Goal: Contribute content: Contribute content

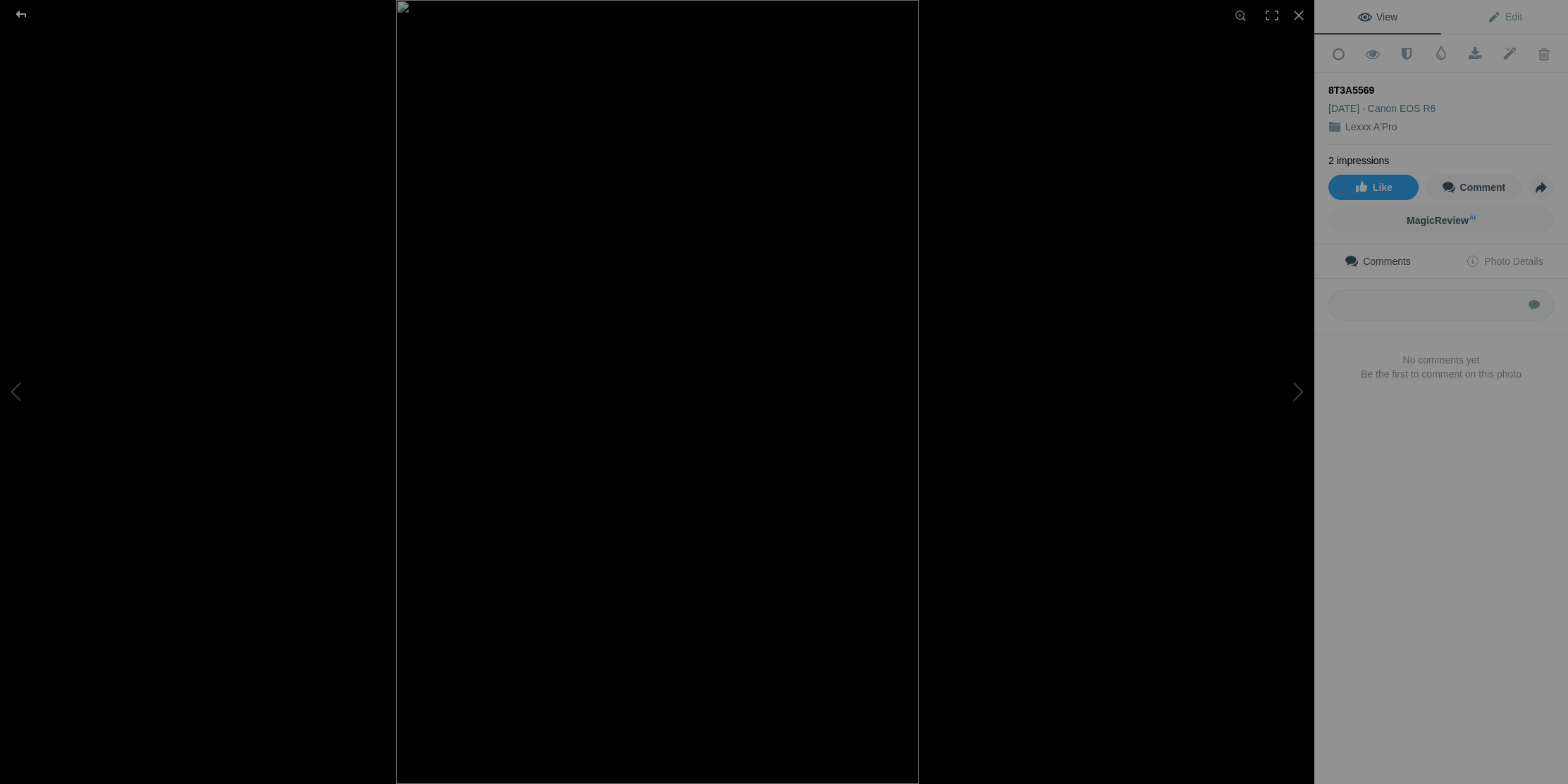
scroll to position [1292, 0]
click at [26, 13] on div at bounding box center [20, 14] width 51 height 29
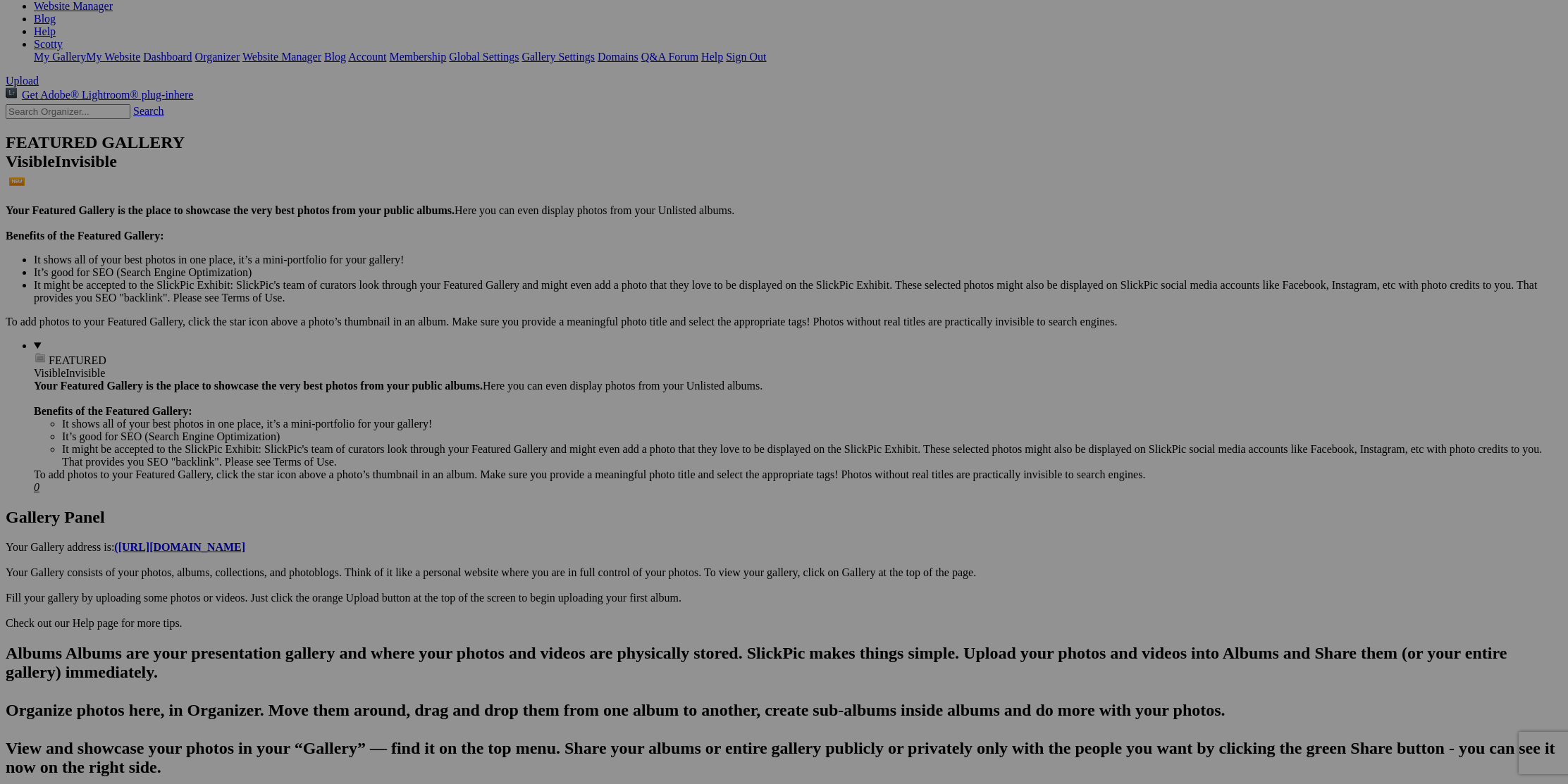
scroll to position [0, 0]
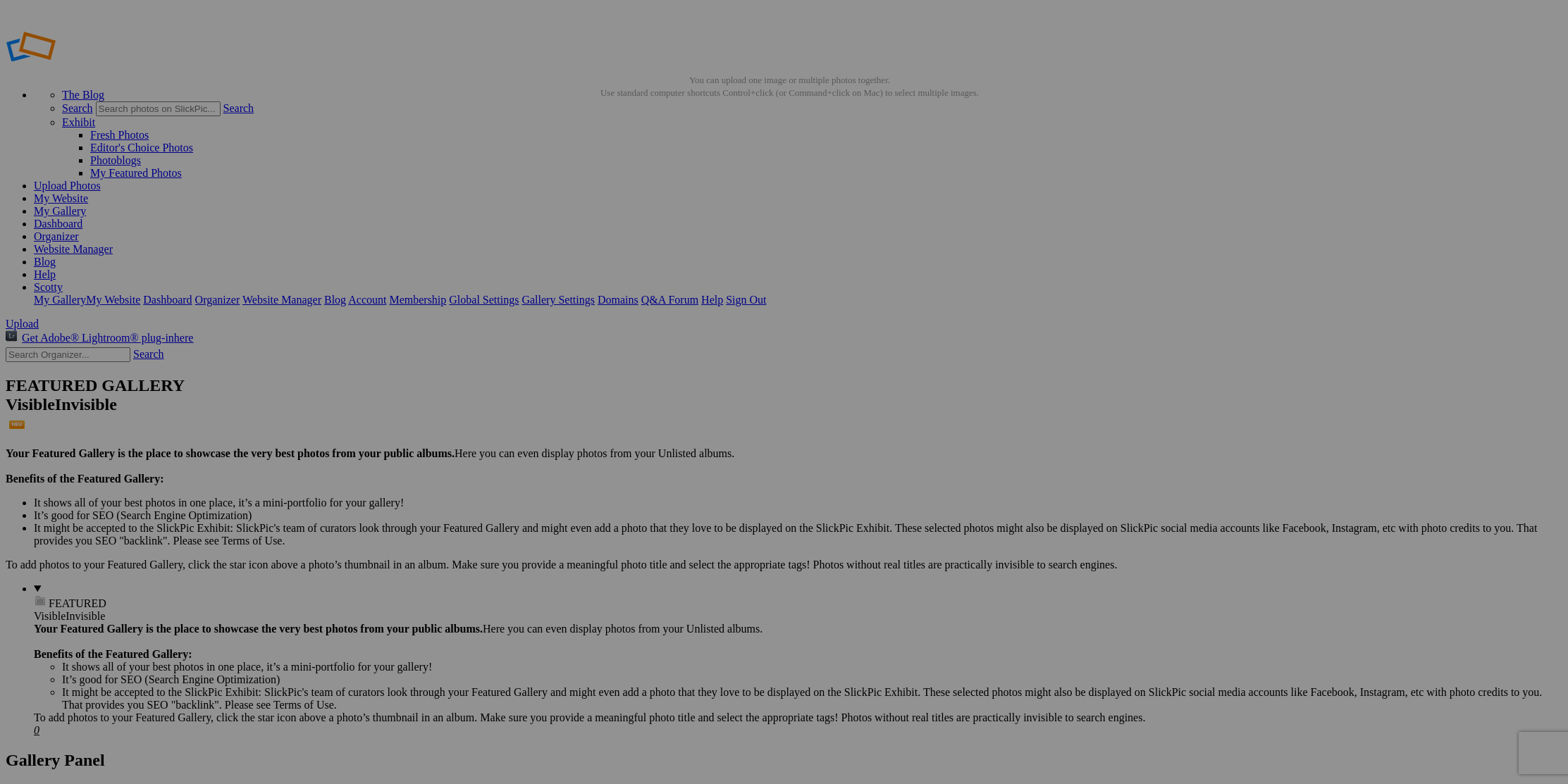
click at [79, 230] on link "Organizer" at bounding box center [56, 236] width 45 height 12
type input "P"
type input "Paris Amour [DATE]"
